Goal: Transaction & Acquisition: Purchase product/service

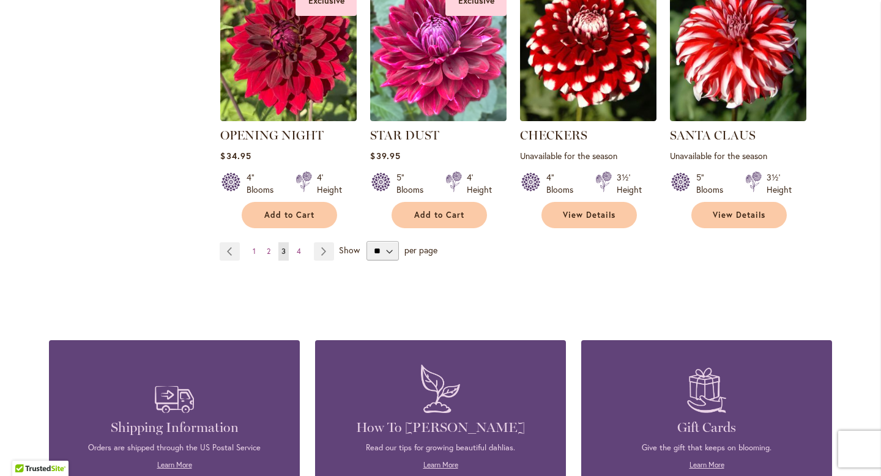
scroll to position [1093, 0]
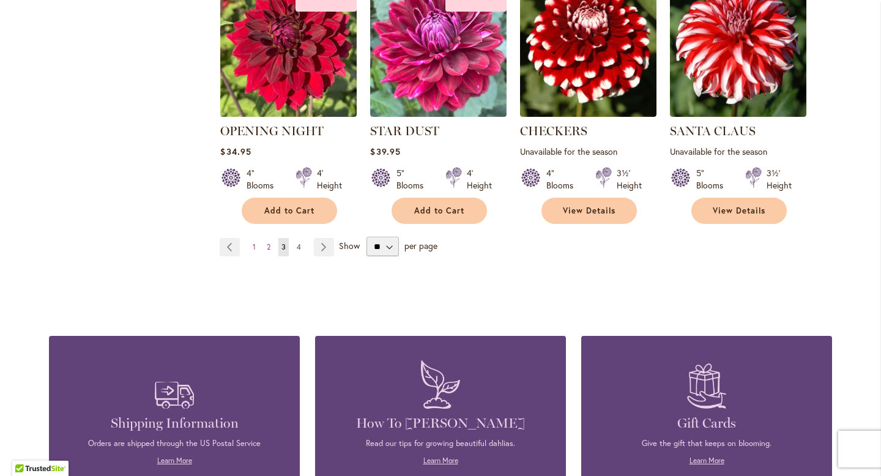
click at [297, 242] on span "4" at bounding box center [299, 246] width 4 height 9
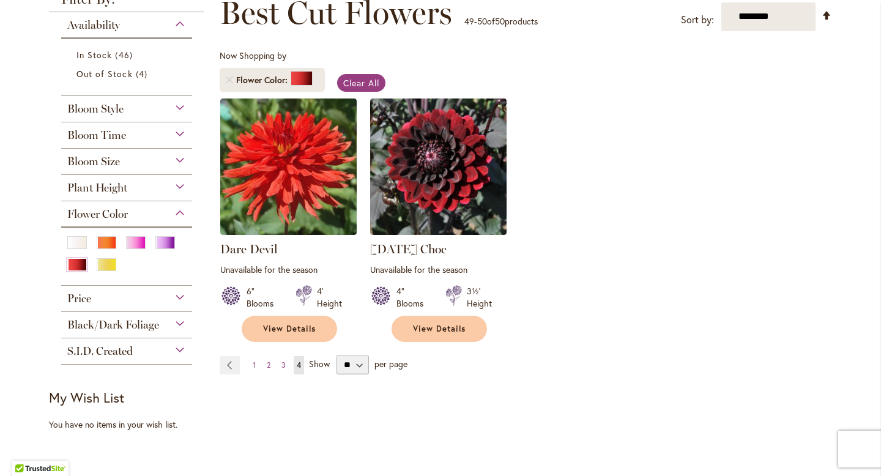
scroll to position [188, 0]
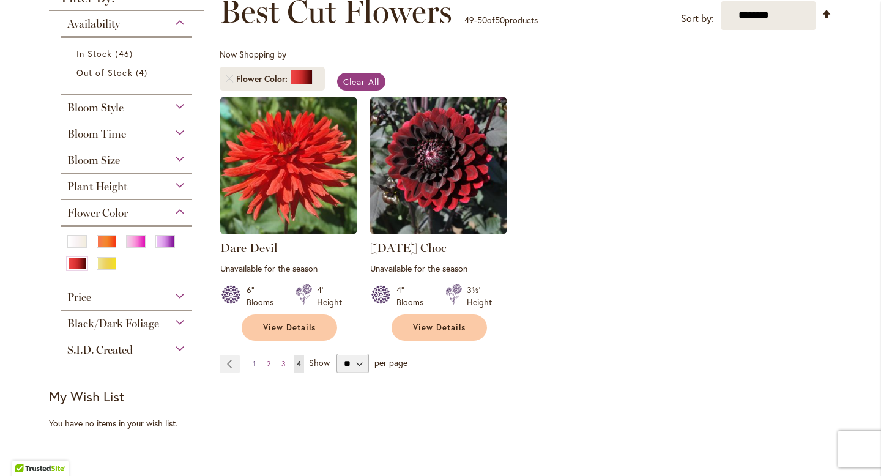
click at [255, 360] on span "1" at bounding box center [254, 363] width 3 height 9
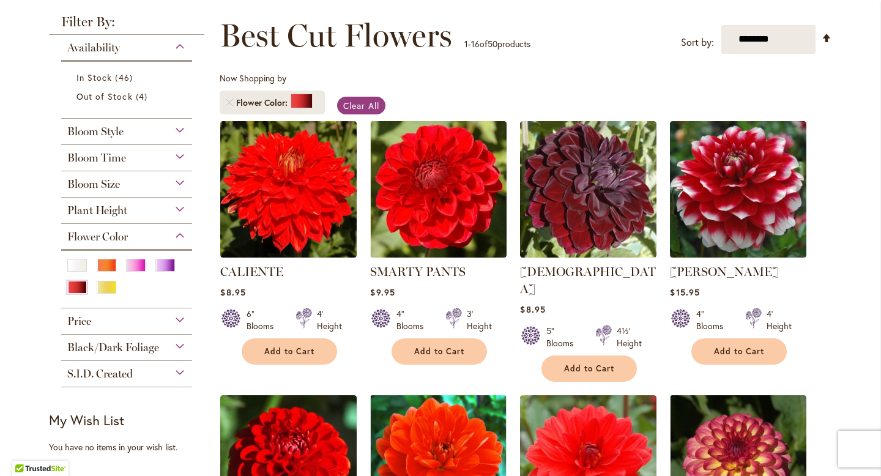
scroll to position [164, 0]
click at [167, 264] on div "Purple" at bounding box center [165, 265] width 20 height 13
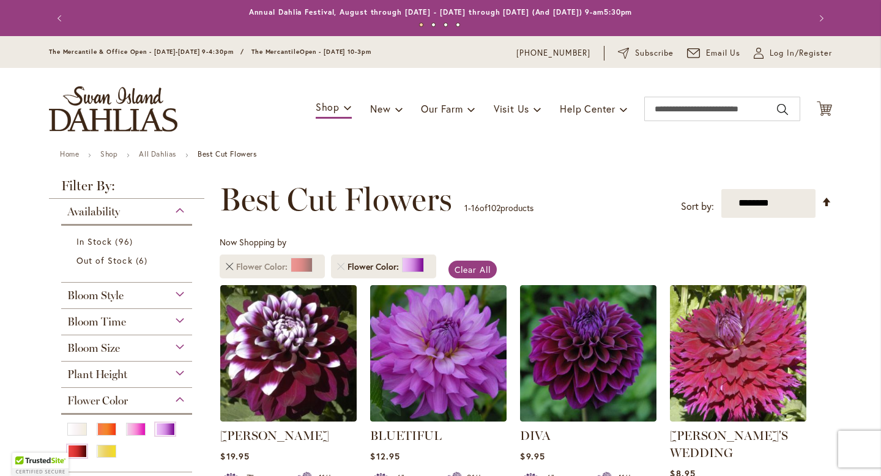
click at [231, 266] on link "Remove Flower Color Red" at bounding box center [229, 266] width 7 height 7
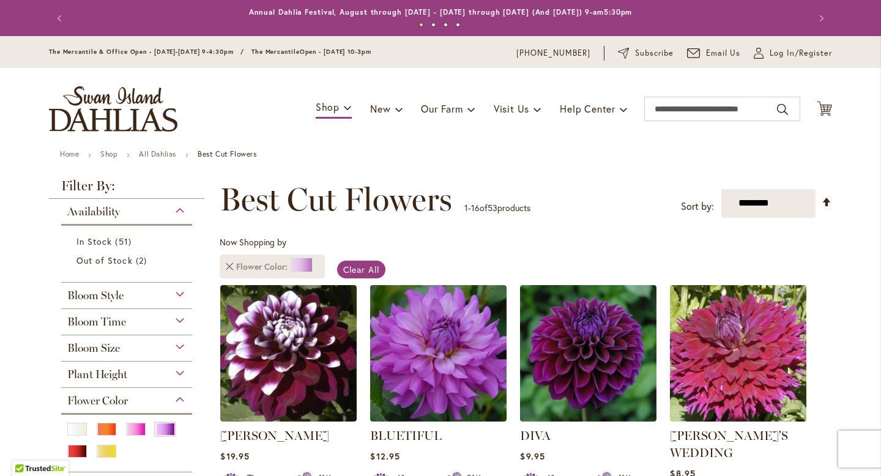
click at [230, 264] on link "Remove Flower Color Purple" at bounding box center [229, 266] width 7 height 7
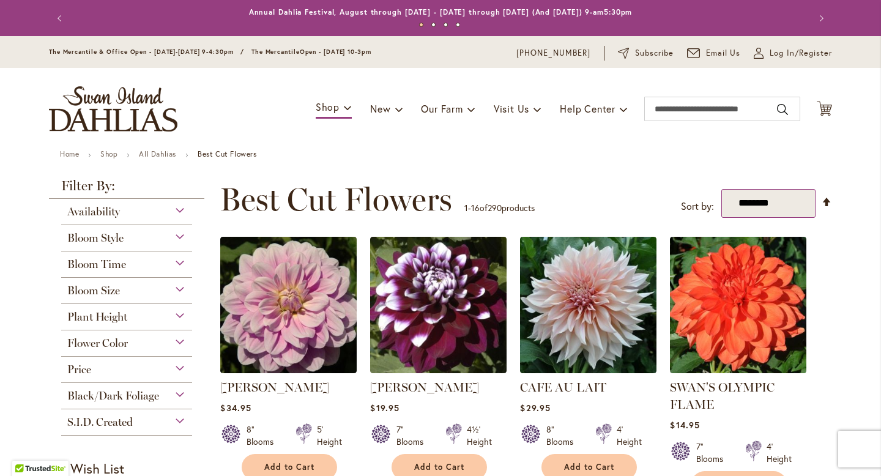
click at [745, 201] on select "**********" at bounding box center [768, 203] width 95 height 29
click at [119, 397] on span "Black/Dark Foliage" at bounding box center [113, 395] width 92 height 13
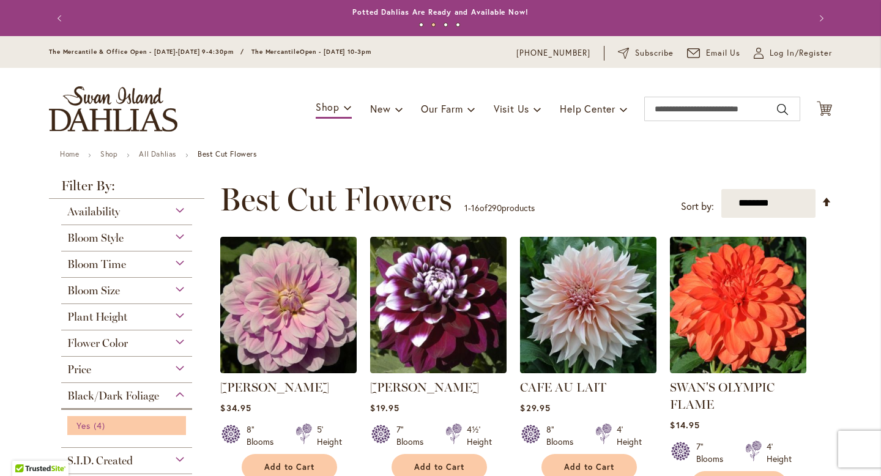
click at [96, 421] on span "4 items" at bounding box center [101, 425] width 15 height 13
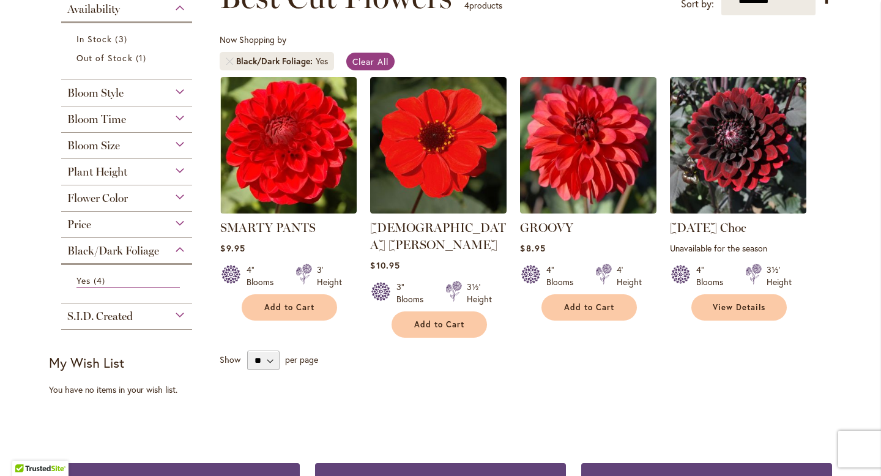
scroll to position [203, 0]
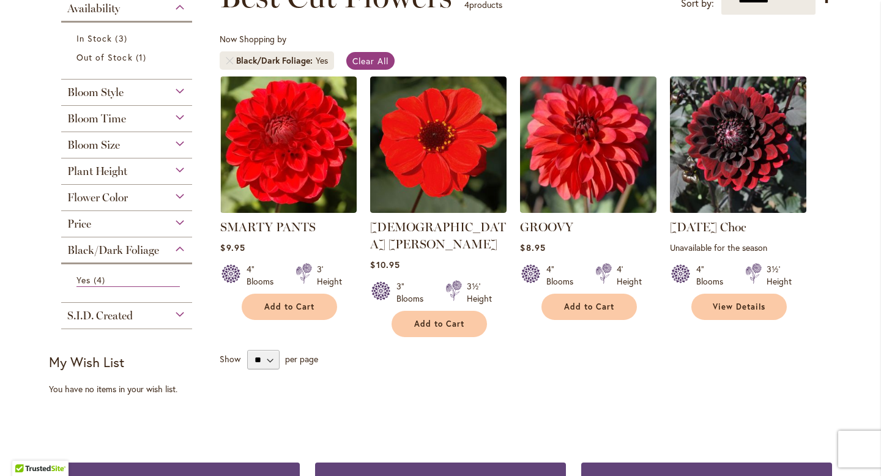
click at [131, 249] on span "Black/Dark Foliage" at bounding box center [113, 250] width 92 height 13
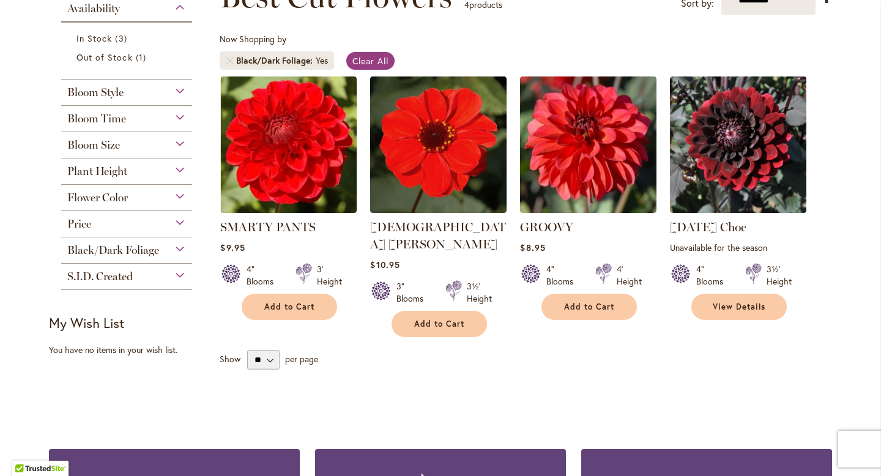
click at [131, 249] on span "Black/Dark Foliage" at bounding box center [113, 250] width 92 height 13
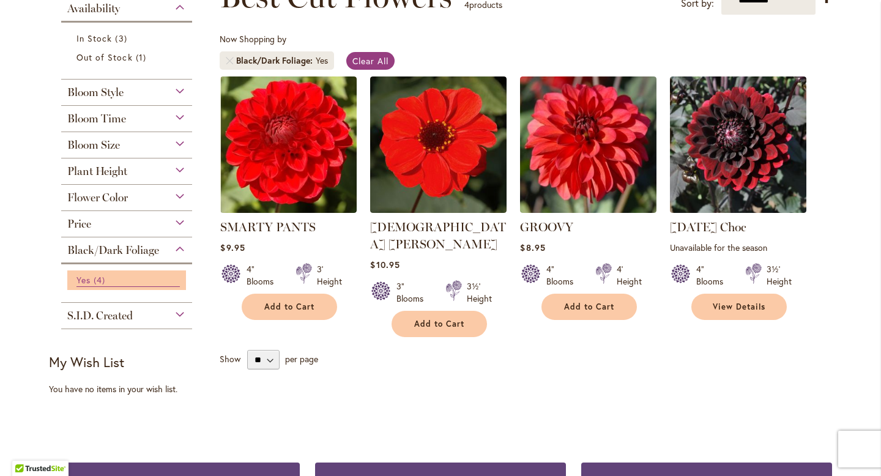
click at [99, 274] on span "4 items" at bounding box center [101, 280] width 15 height 13
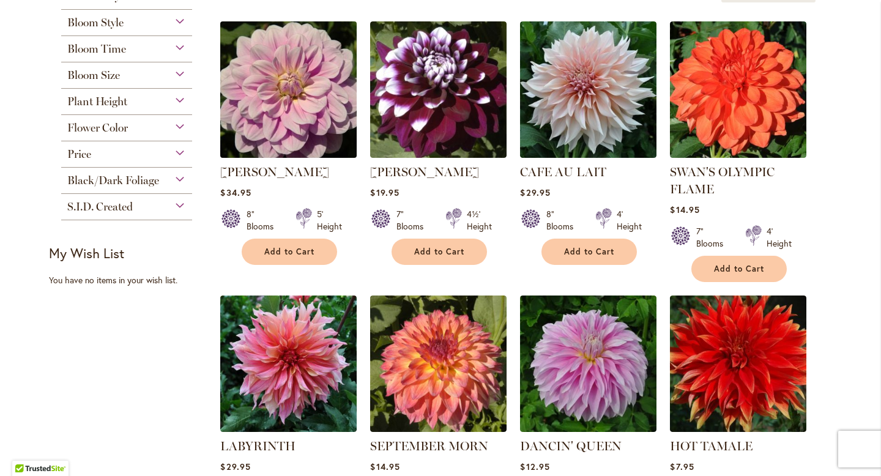
scroll to position [217, 0]
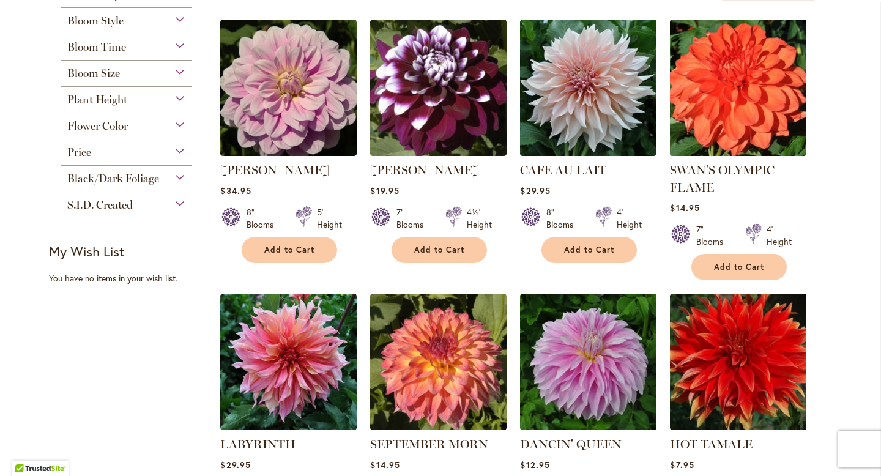
click at [742, 84] on img at bounding box center [738, 87] width 143 height 143
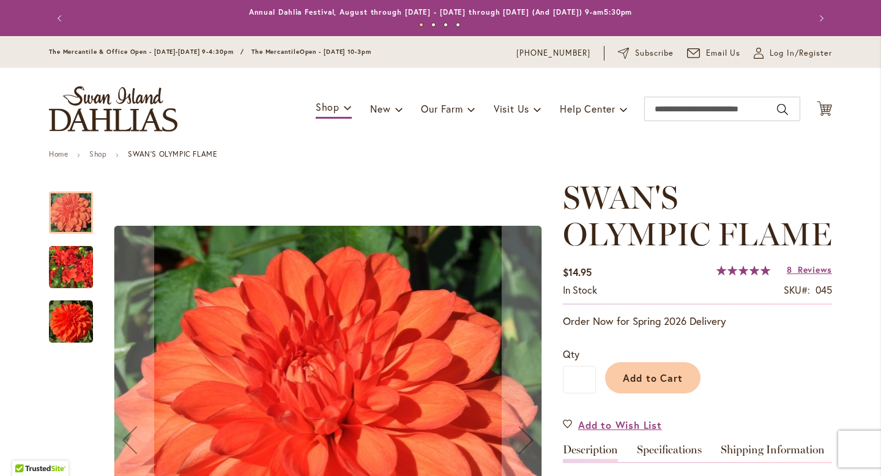
scroll to position [229, 0]
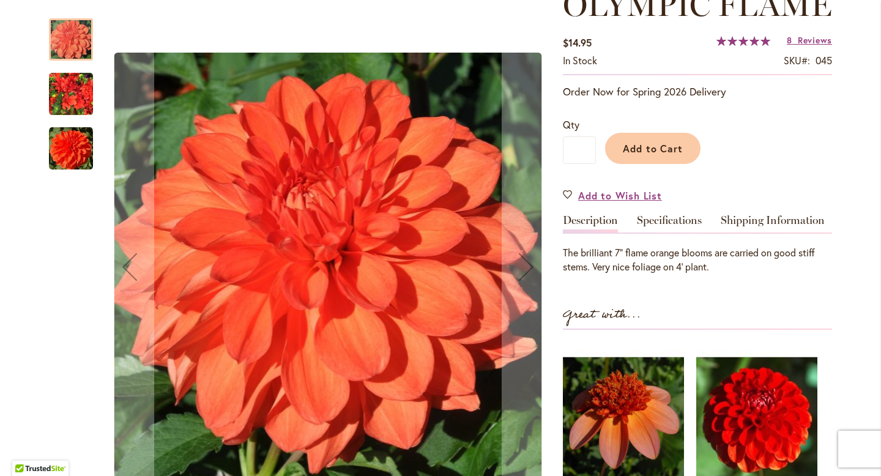
click at [72, 162] on img "Swan's Olympic Flame" at bounding box center [71, 149] width 44 height 44
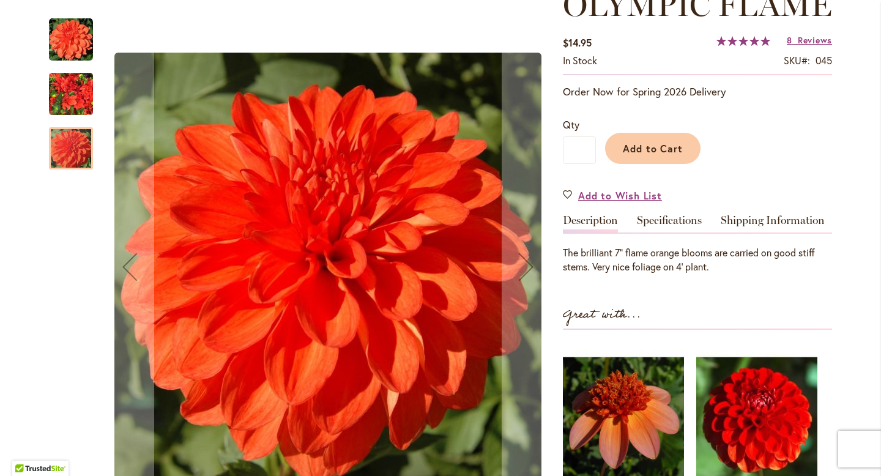
click at [70, 104] on img "Swan's Olympic Flame" at bounding box center [71, 94] width 44 height 59
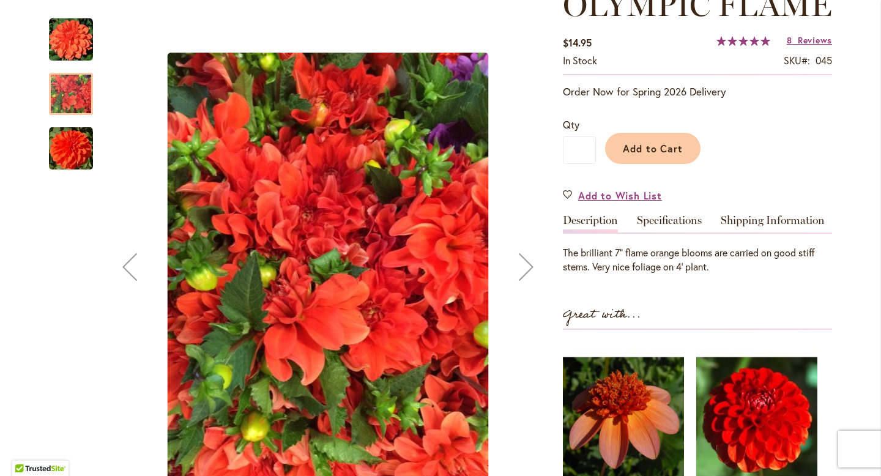
click at [73, 32] on img "Swan's Olympic Flame" at bounding box center [71, 40] width 44 height 44
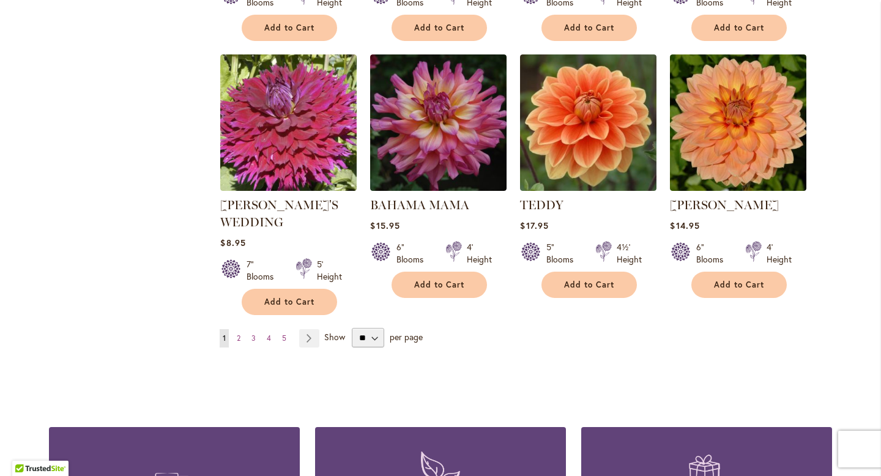
scroll to position [973, 0]
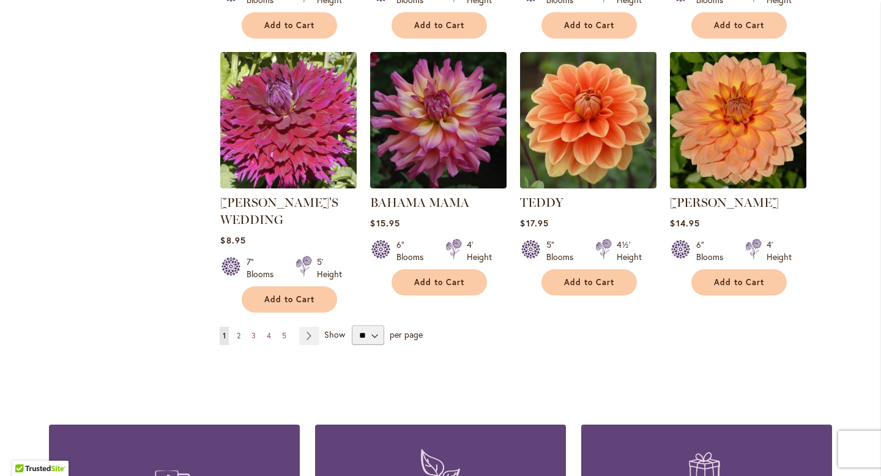
click at [238, 337] on span "2" at bounding box center [239, 335] width 4 height 9
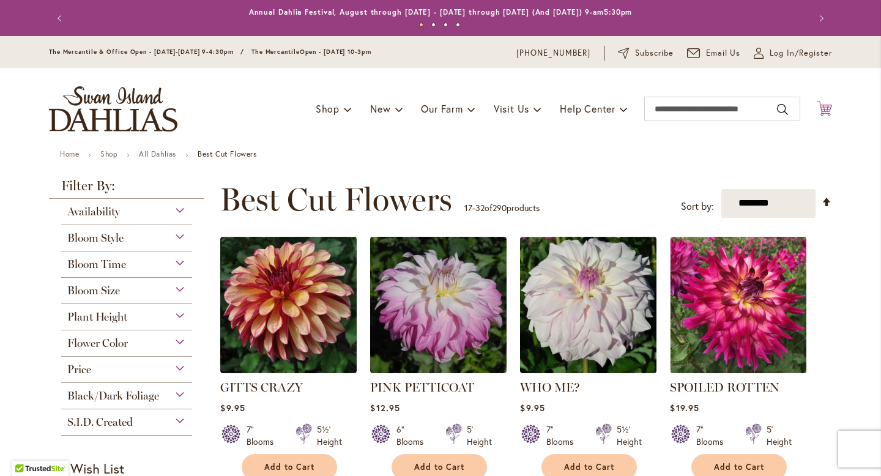
click at [828, 106] on icon at bounding box center [824, 108] width 15 height 15
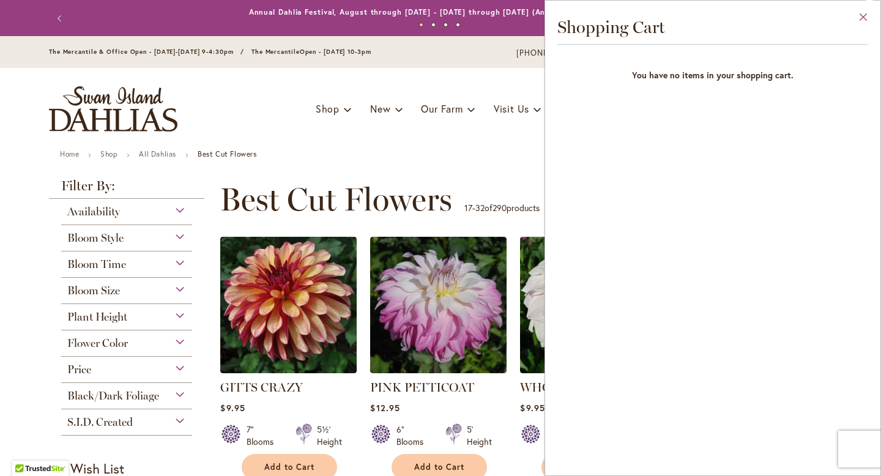
click at [865, 15] on button "Close" at bounding box center [864, 20] width 34 height 39
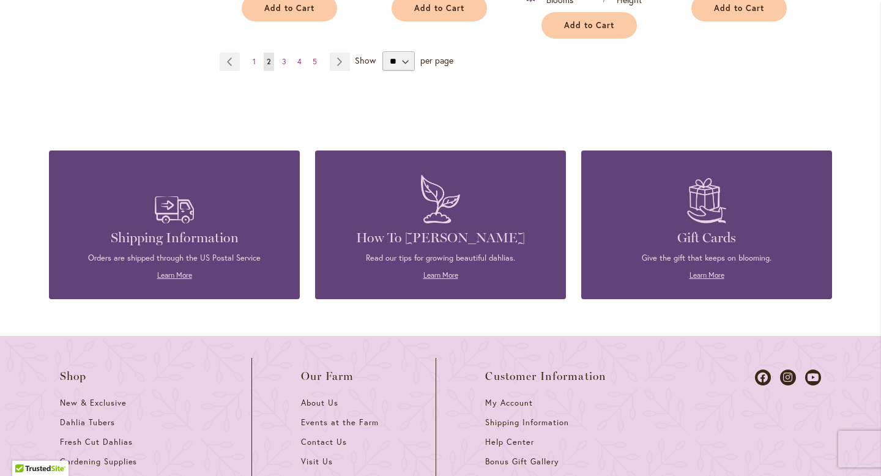
scroll to position [1196, 0]
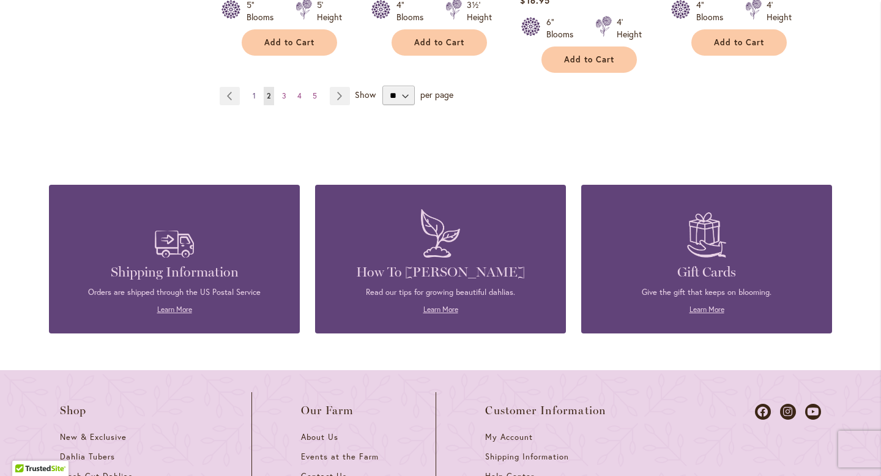
click at [256, 87] on link "Page 1" at bounding box center [254, 96] width 9 height 18
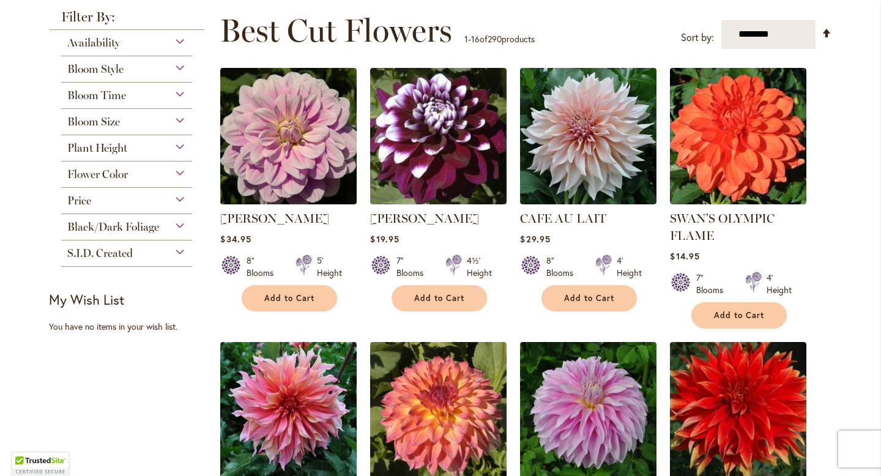
scroll to position [170, 0]
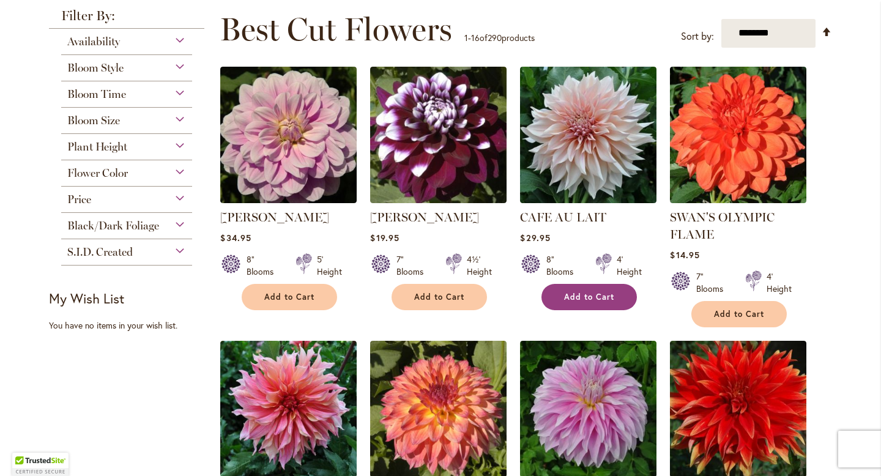
click at [600, 297] on span "Add to Cart" at bounding box center [589, 297] width 50 height 10
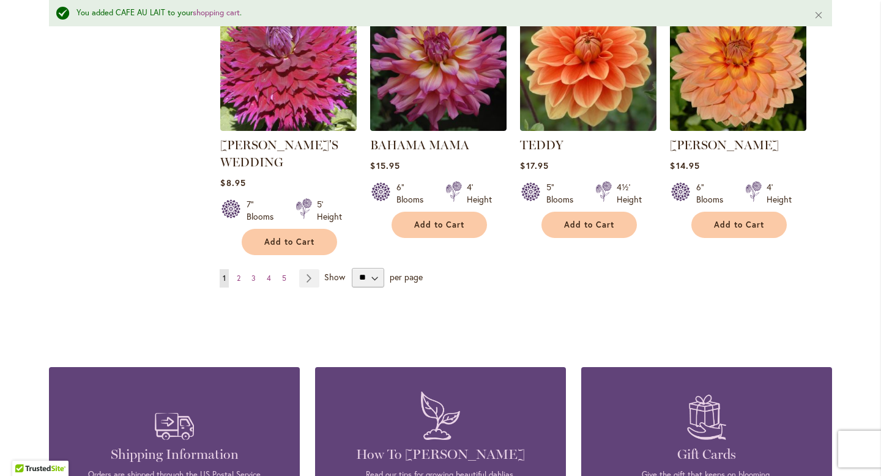
scroll to position [1065, 0]
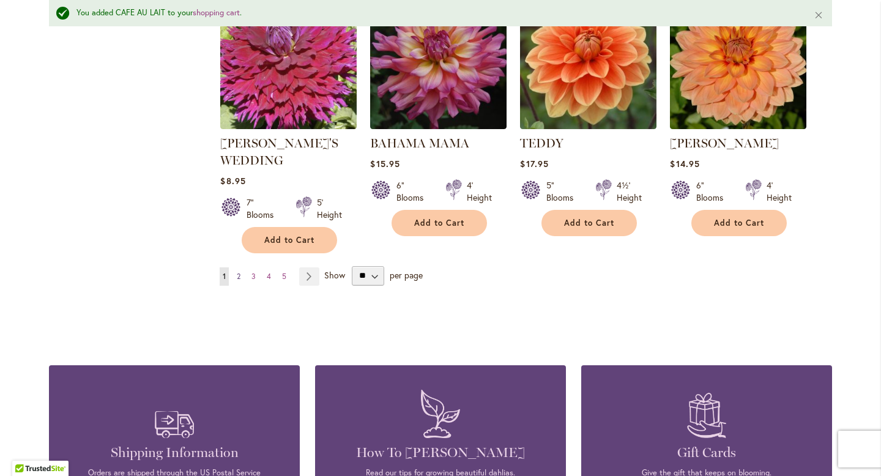
click at [238, 275] on span "2" at bounding box center [239, 276] width 4 height 9
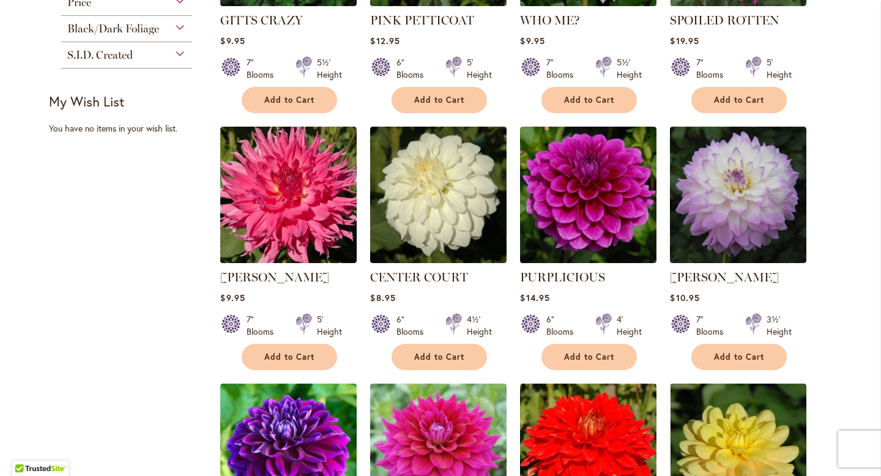
scroll to position [397, 0]
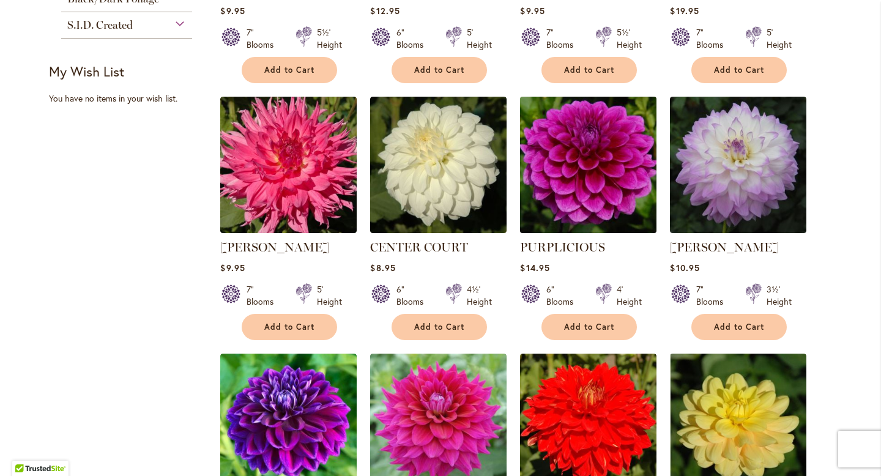
click at [614, 171] on img at bounding box center [588, 164] width 143 height 143
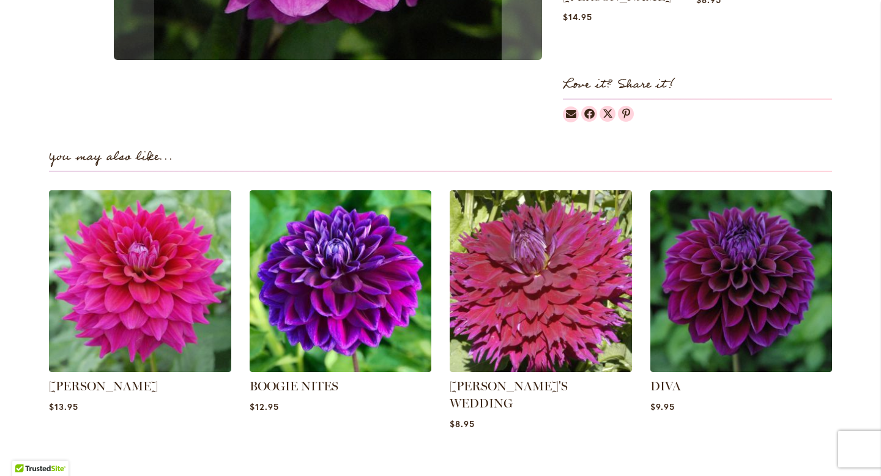
scroll to position [737, 0]
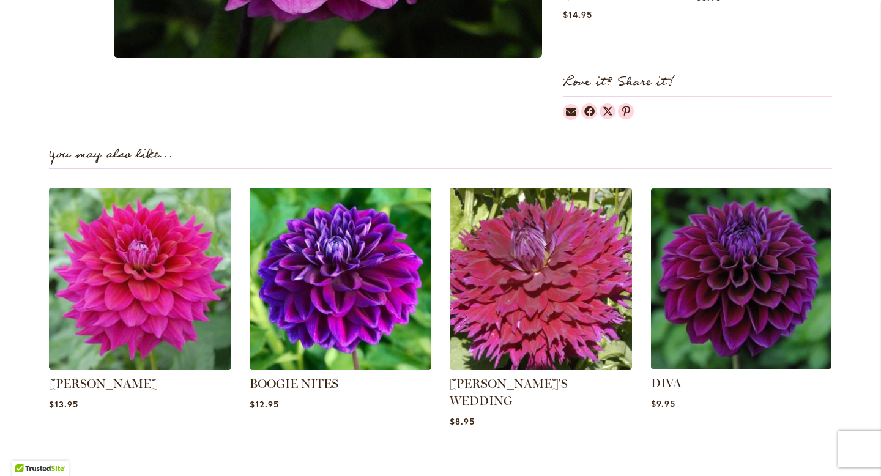
click at [753, 297] on img at bounding box center [741, 279] width 190 height 190
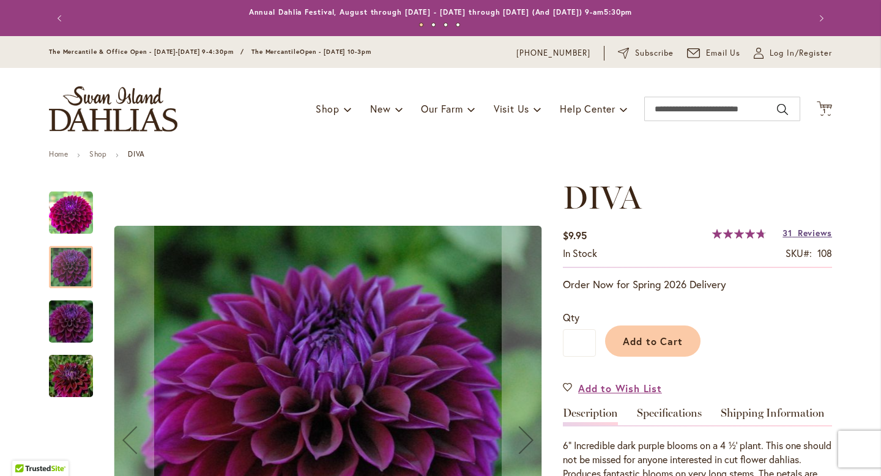
click at [809, 234] on span "Reviews" at bounding box center [815, 233] width 34 height 12
click at [84, 280] on div at bounding box center [71, 267] width 44 height 42
click at [70, 261] on div at bounding box center [71, 267] width 44 height 42
click at [59, 335] on img "Diva" at bounding box center [71, 321] width 88 height 59
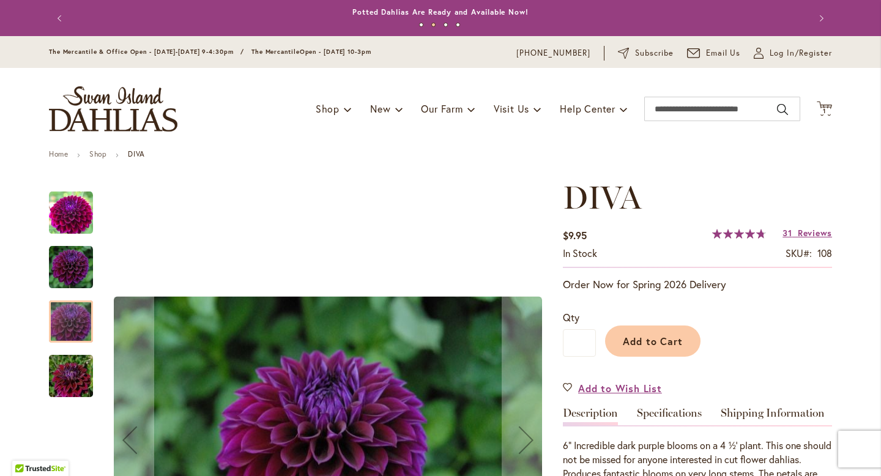
click at [68, 379] on img "Diva" at bounding box center [71, 376] width 88 height 59
